Goal: Information Seeking & Learning: Learn about a topic

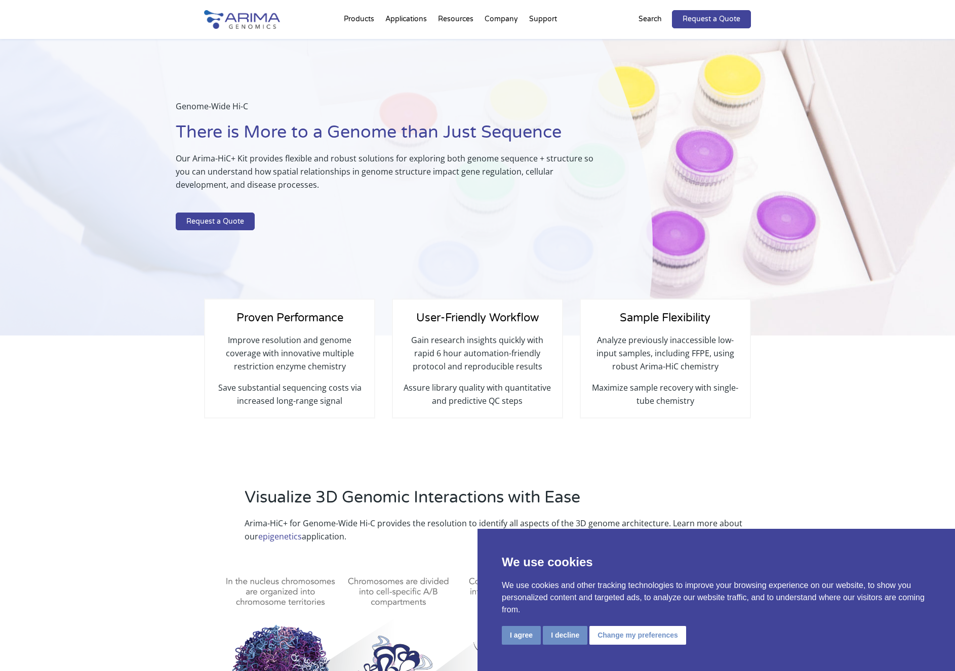
click at [561, 174] on p "Our Arima-HiC+ Kit provides flexible and robust solutions for exploring both ge…" at bounding box center [389, 176] width 426 height 48
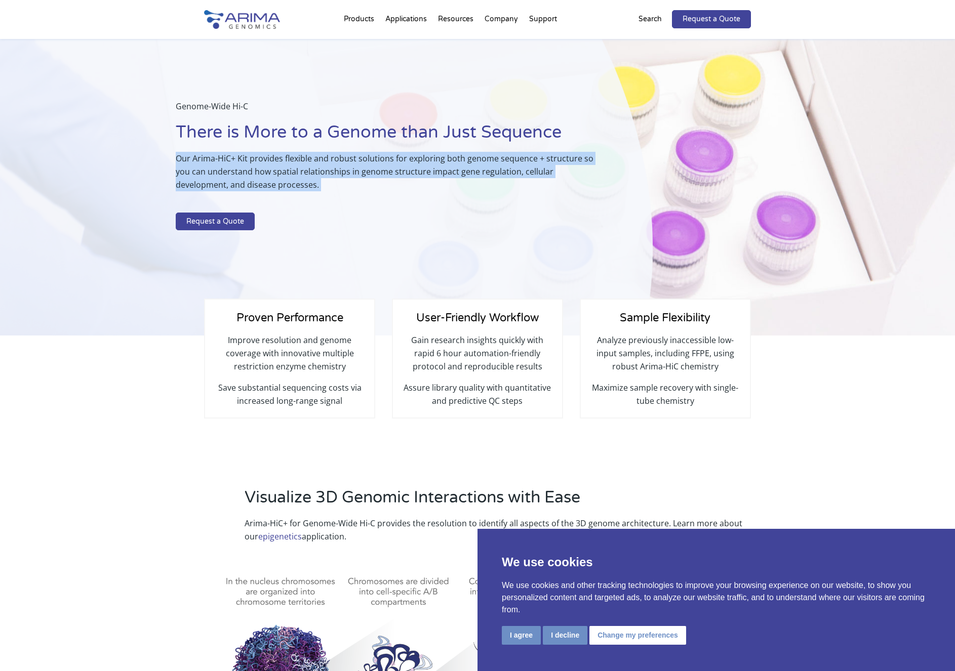
click at [560, 146] on h1 "There is More to a Genome than Just Sequence" at bounding box center [389, 136] width 426 height 31
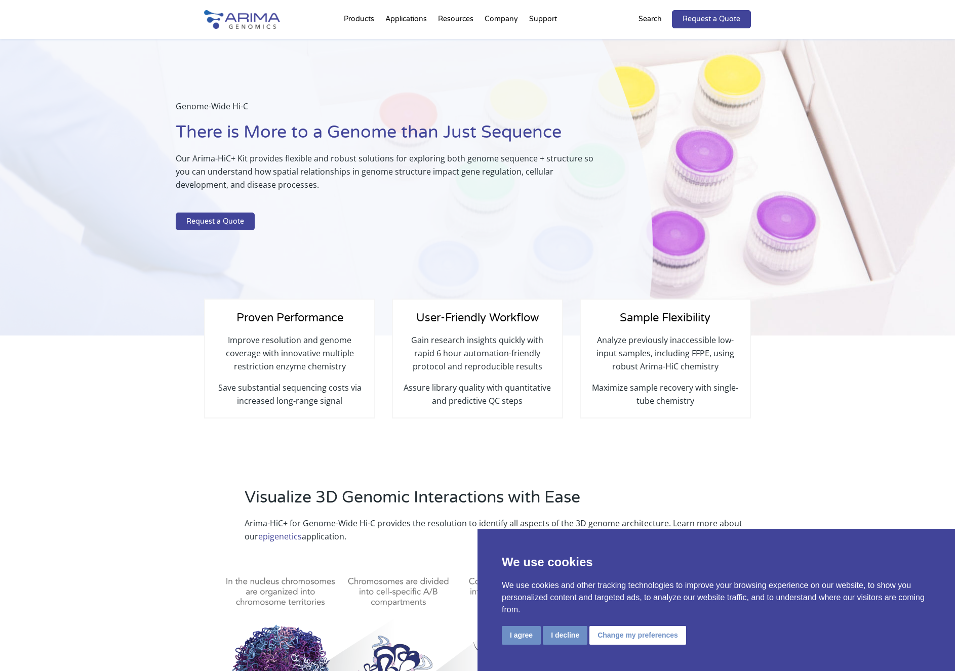
click at [560, 146] on h1 "There is More to a Genome than Just Sequence" at bounding box center [389, 136] width 426 height 31
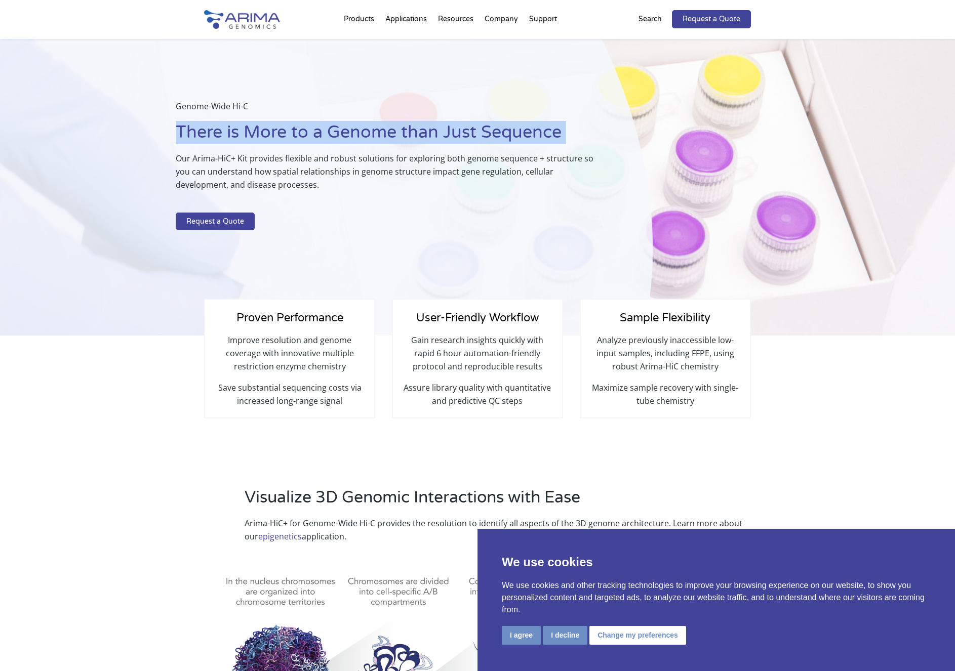
click at [553, 261] on div "Genome-Wide Hi-C There is More to a Genome than Just Sequence Our Arima-HiC+ Ki…" at bounding box center [326, 187] width 653 height 297
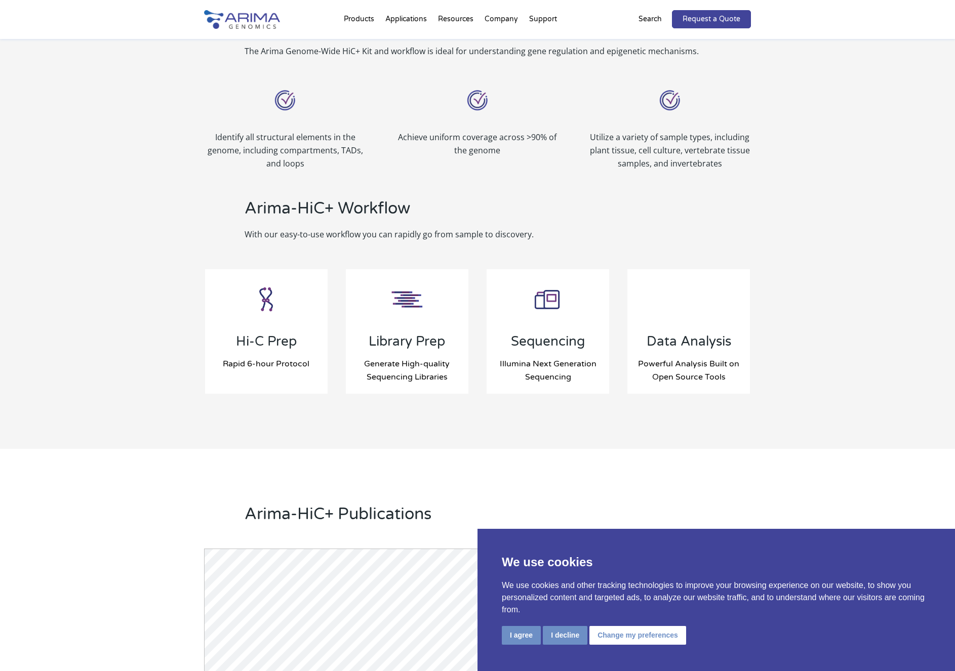
scroll to position [887, 0]
